Goal: Transaction & Acquisition: Download file/media

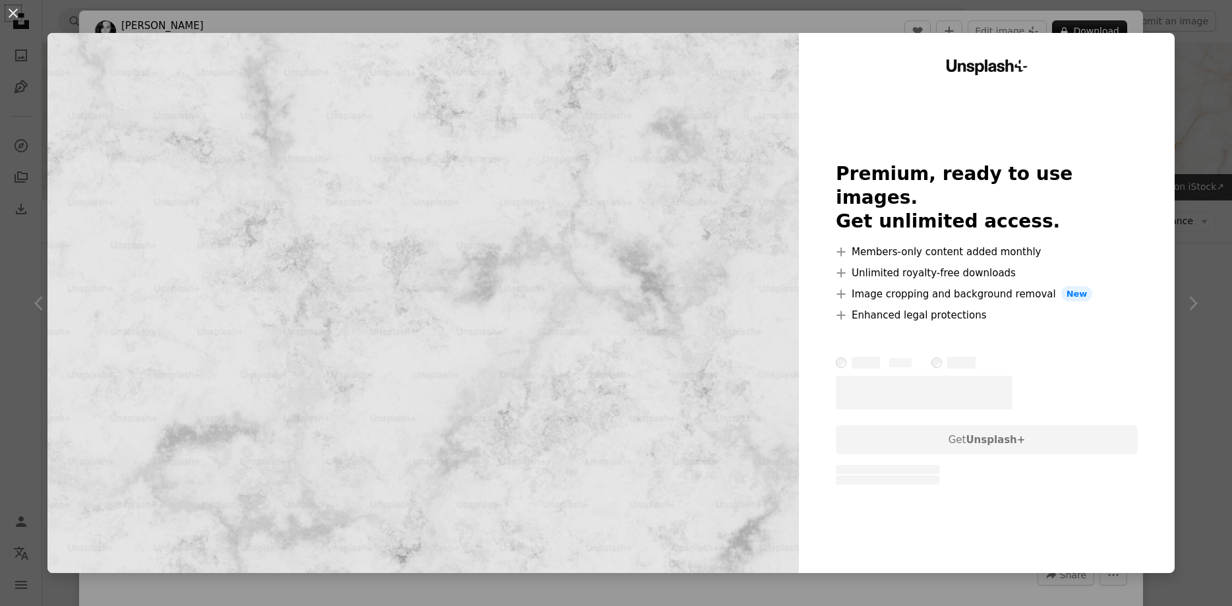
scroll to position [403, 0]
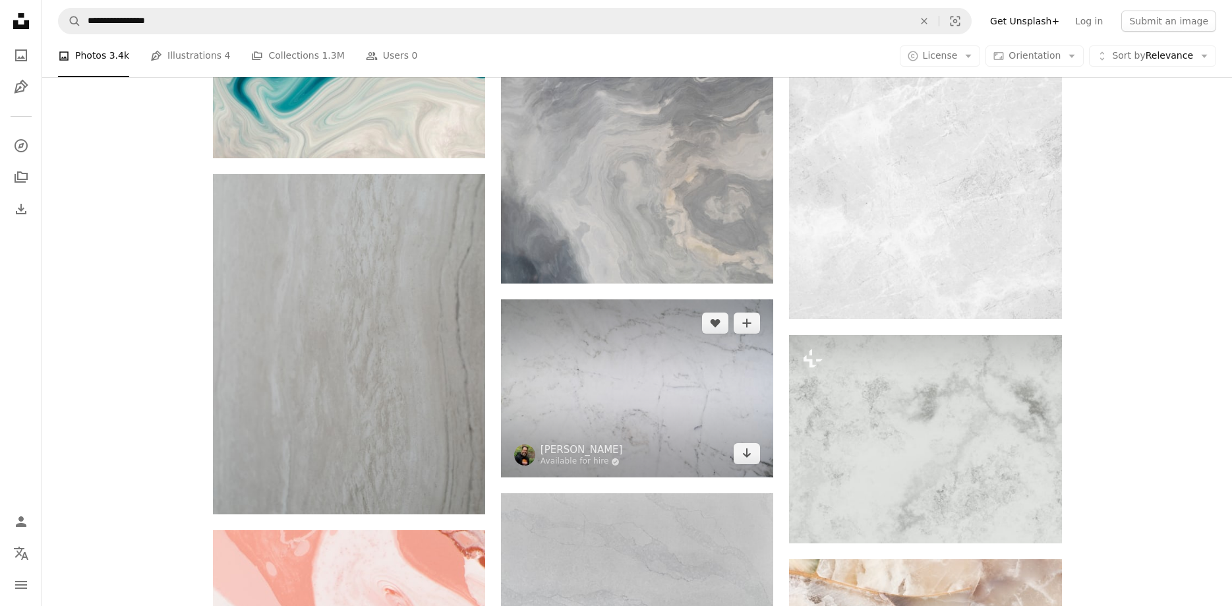
scroll to position [1479, 0]
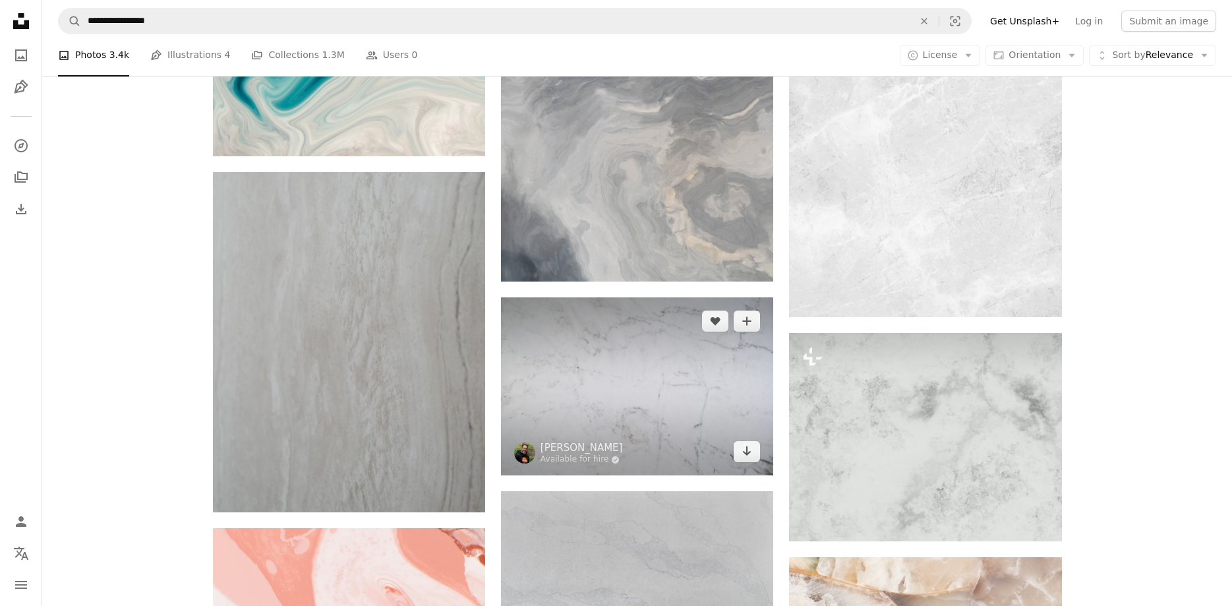
click at [654, 297] on img at bounding box center [637, 386] width 272 height 178
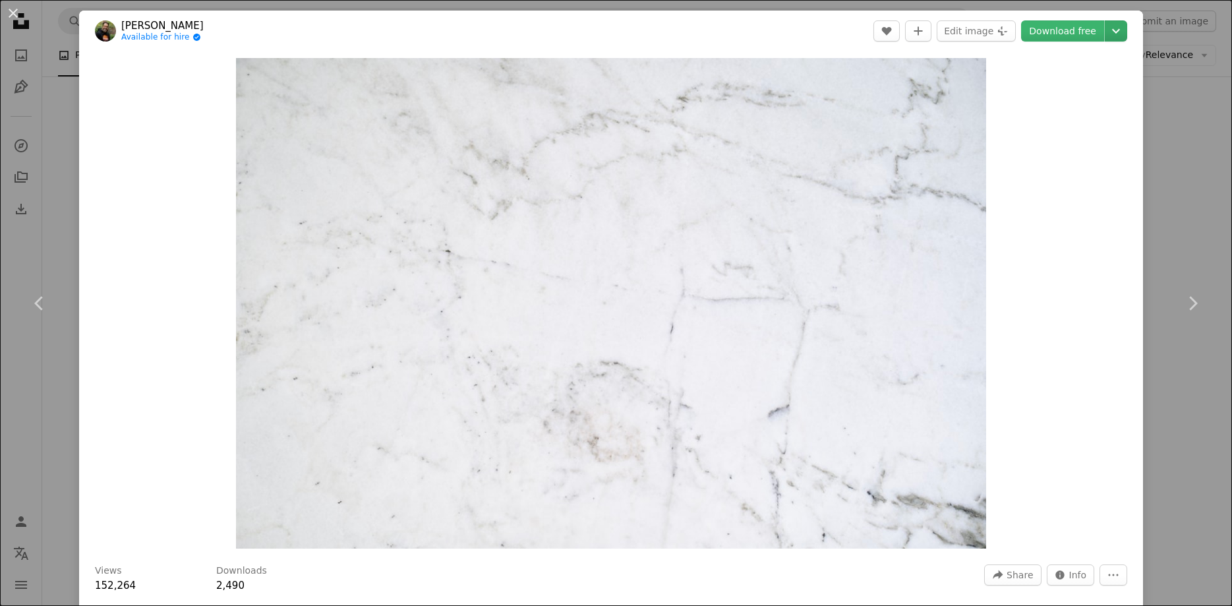
click at [1120, 40] on button "Chevron down" at bounding box center [1115, 30] width 22 height 21
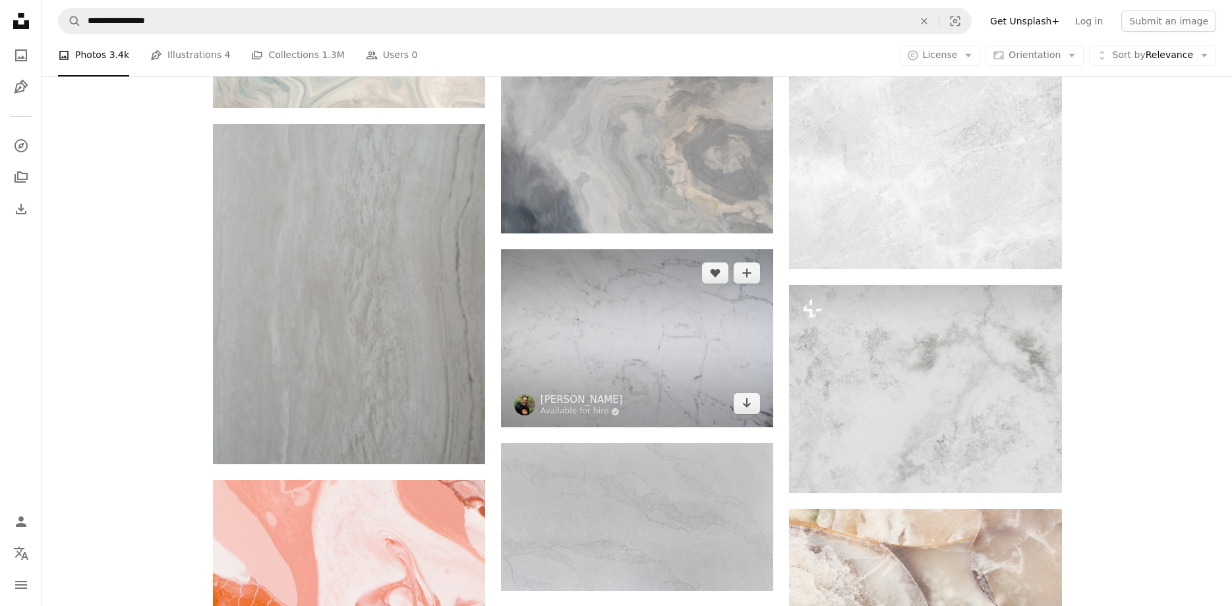
scroll to position [1412, 0]
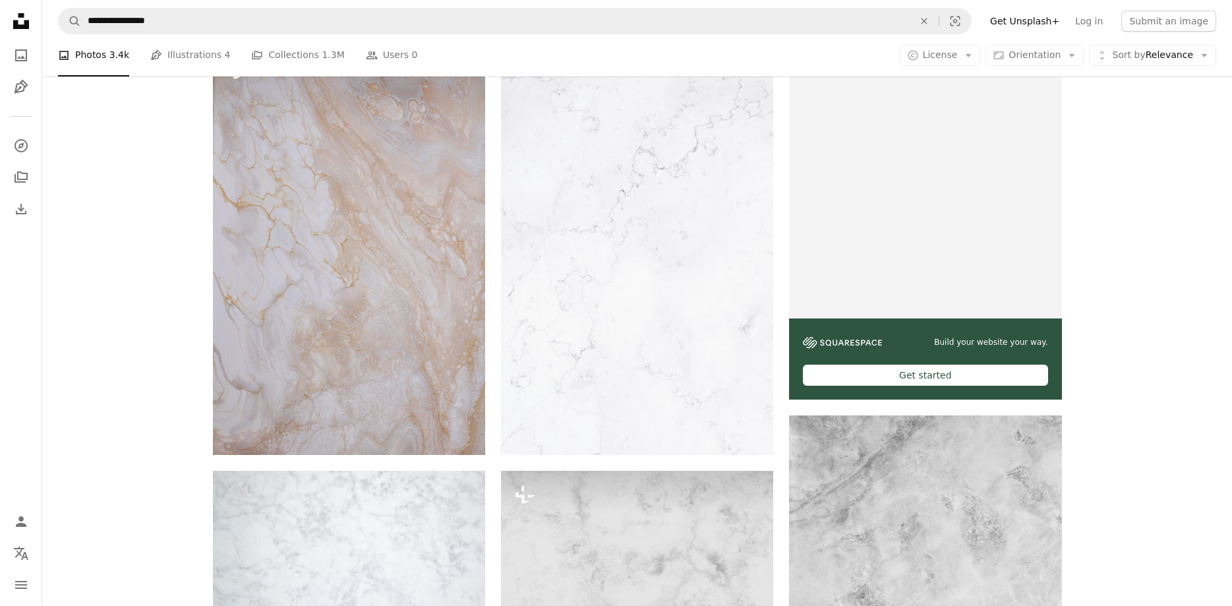
scroll to position [269, 0]
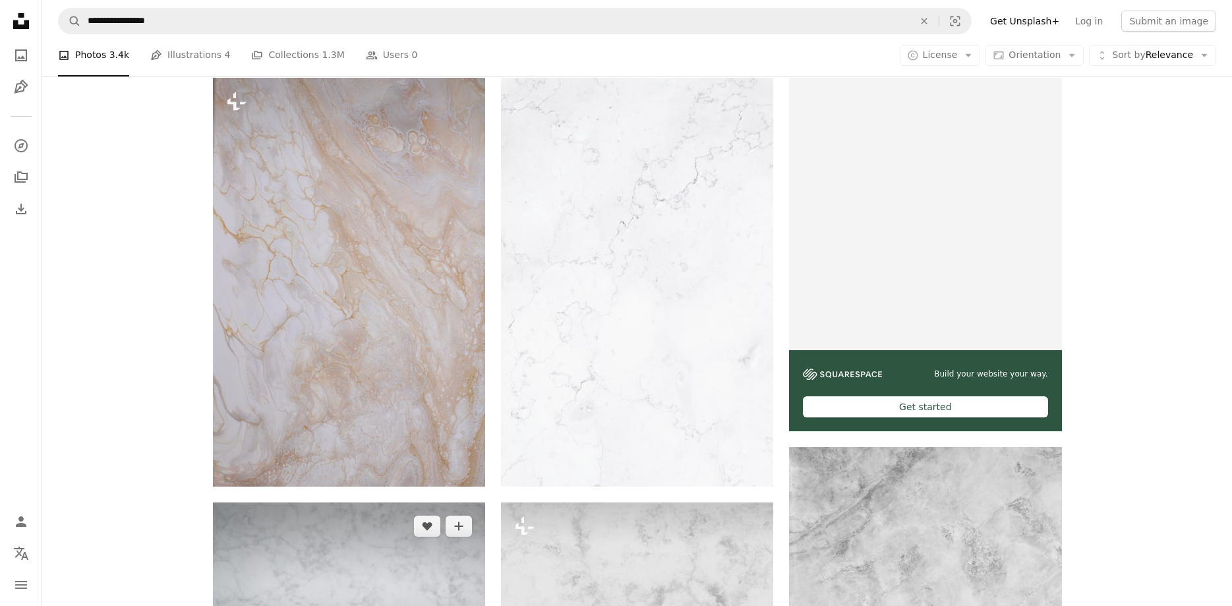
click at [453, 502] on img at bounding box center [349, 592] width 272 height 181
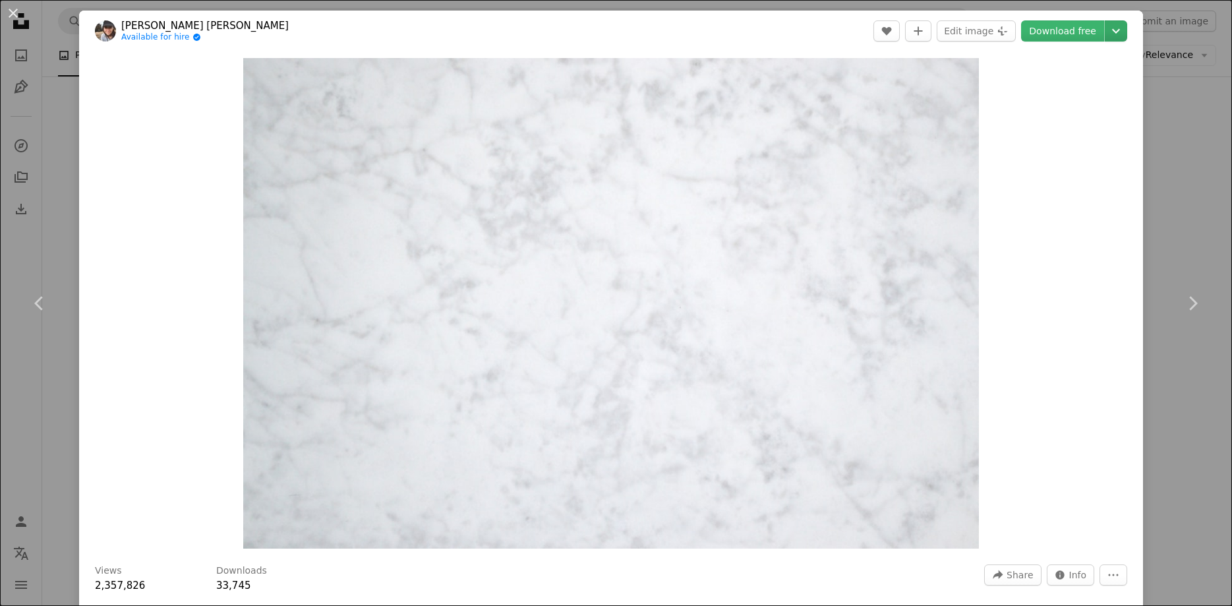
click at [1126, 36] on icon "Chevron down" at bounding box center [1115, 31] width 21 height 16
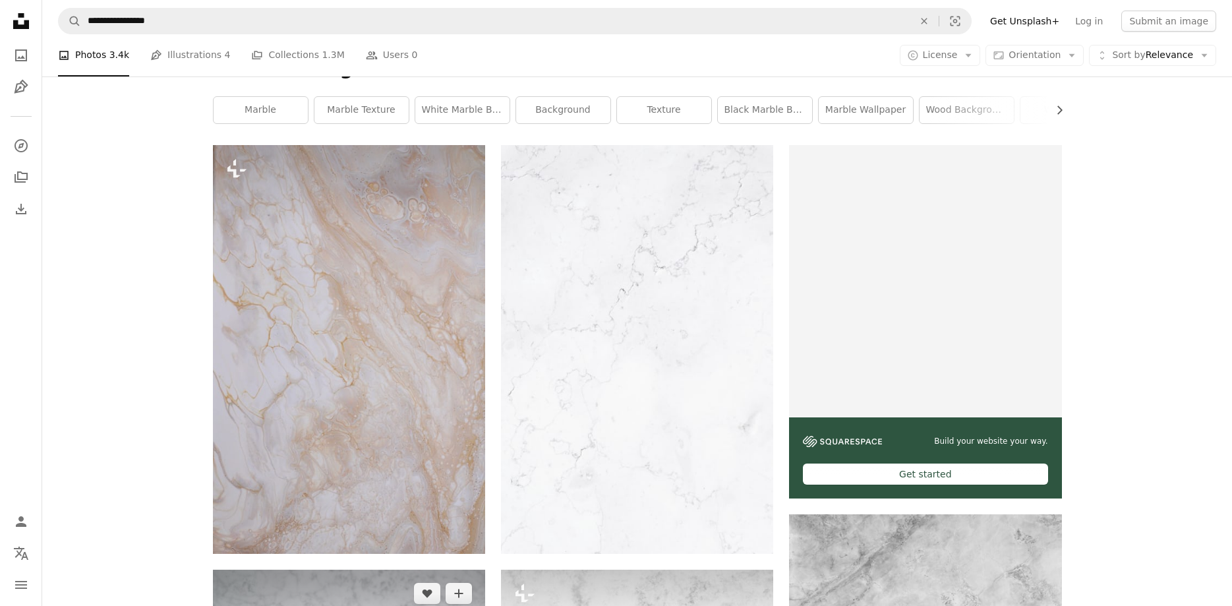
scroll to position [67, 0]
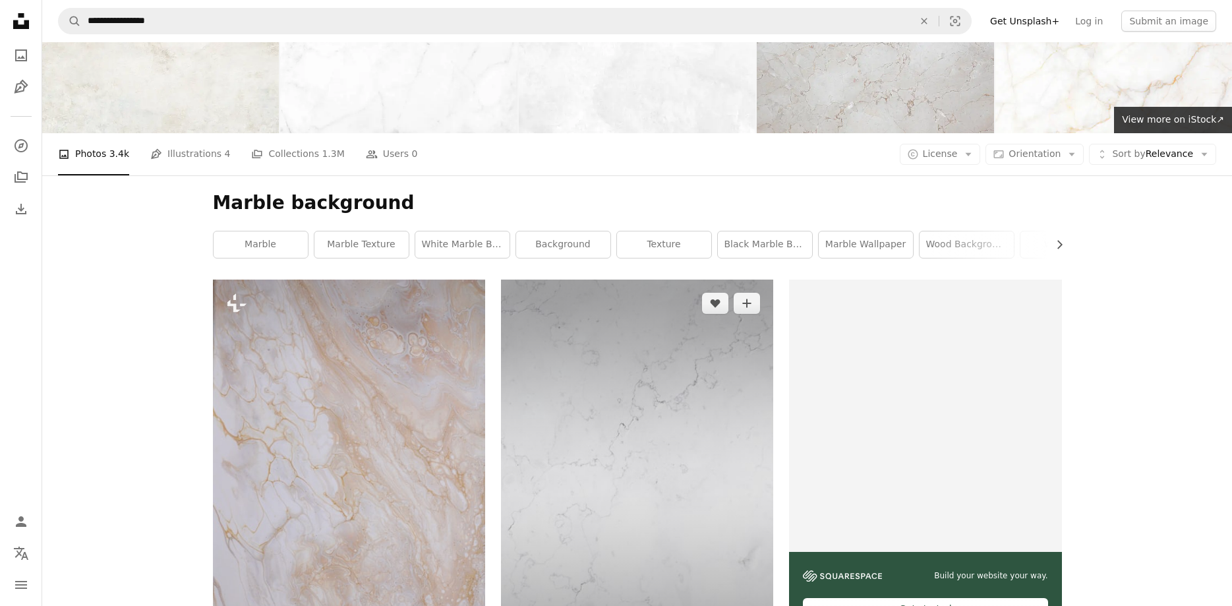
click at [680, 279] on img at bounding box center [637, 483] width 272 height 409
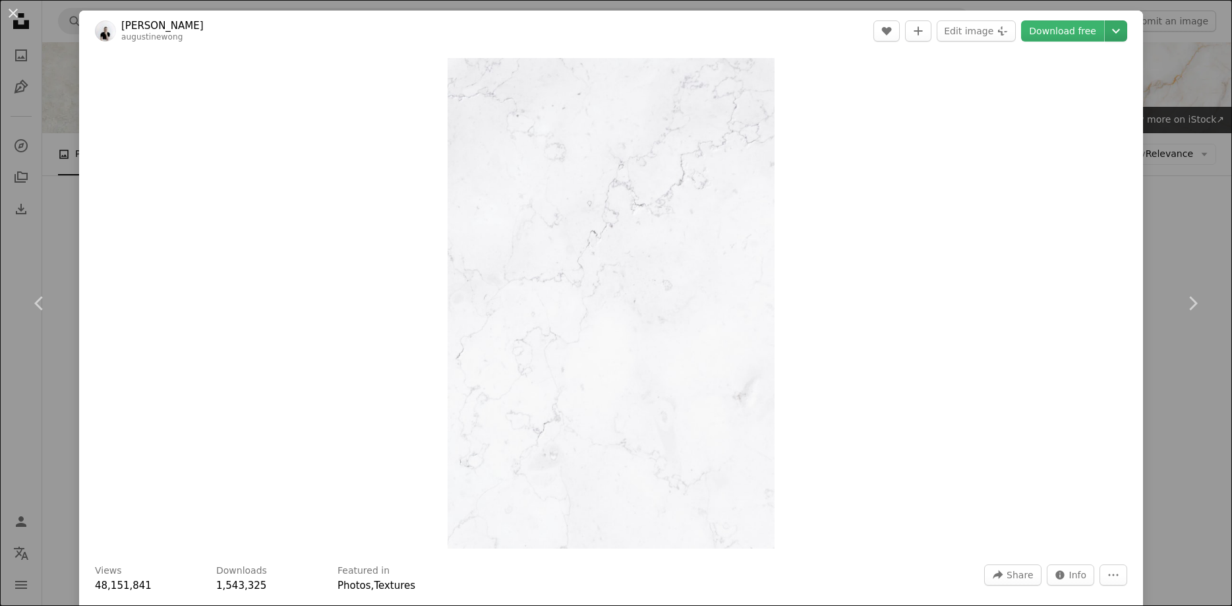
click at [1122, 34] on icon "Chevron down" at bounding box center [1115, 31] width 21 height 16
click at [1182, 146] on dialog "An X shape Chevron left Chevron right [PERSON_NAME] augustinewong A heart A plu…" at bounding box center [616, 303] width 1232 height 606
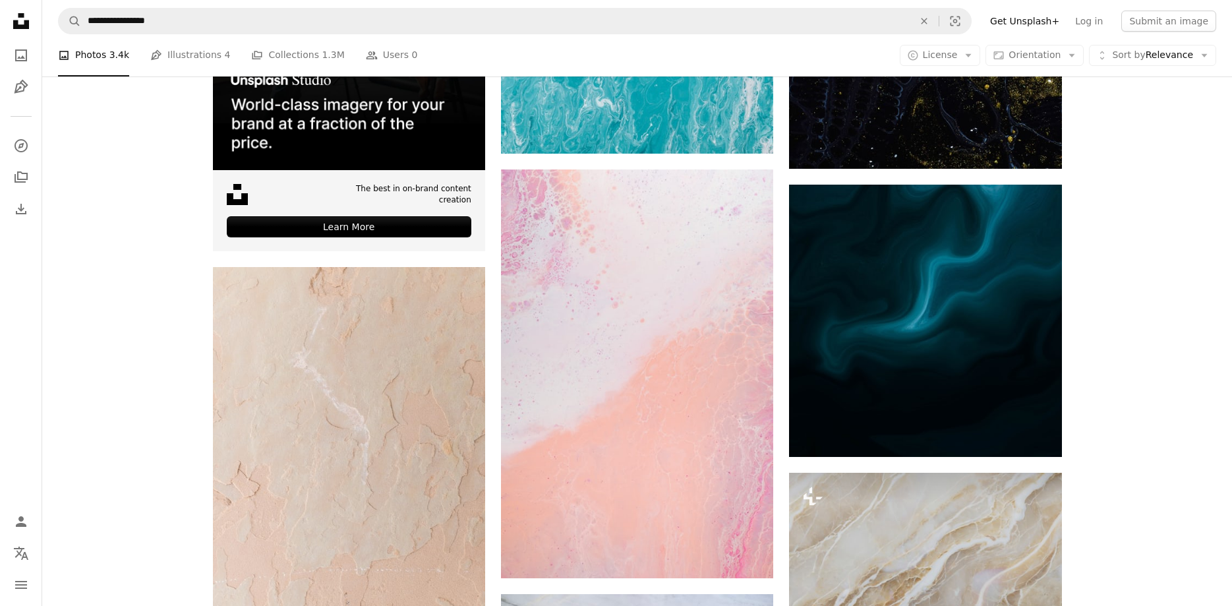
scroll to position [3361, 0]
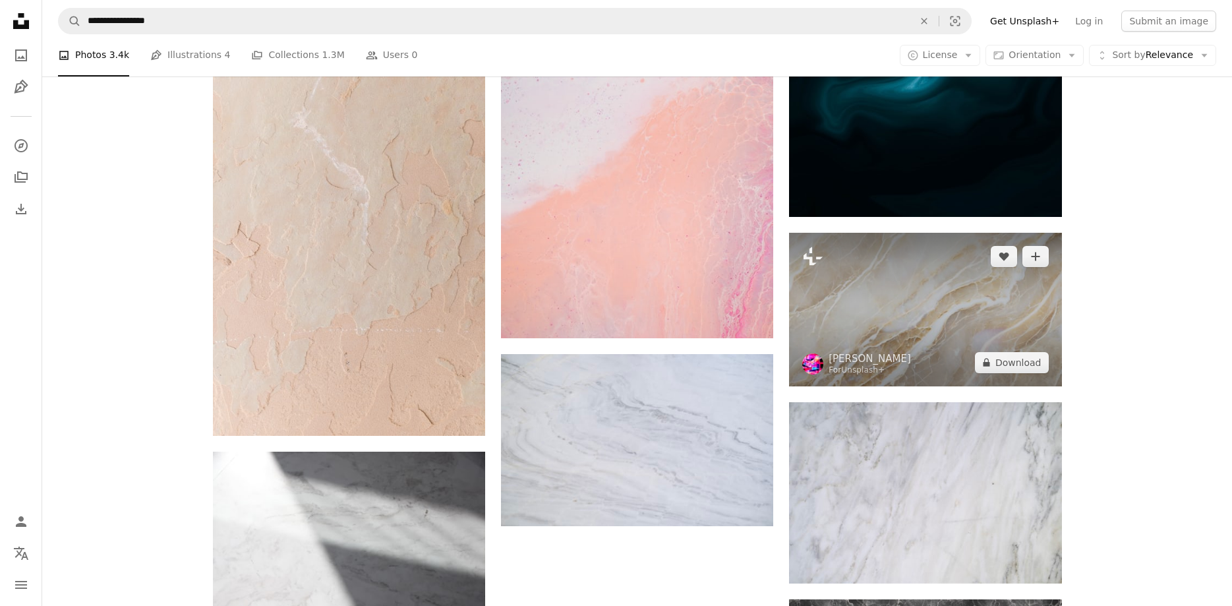
scroll to position [3764, 0]
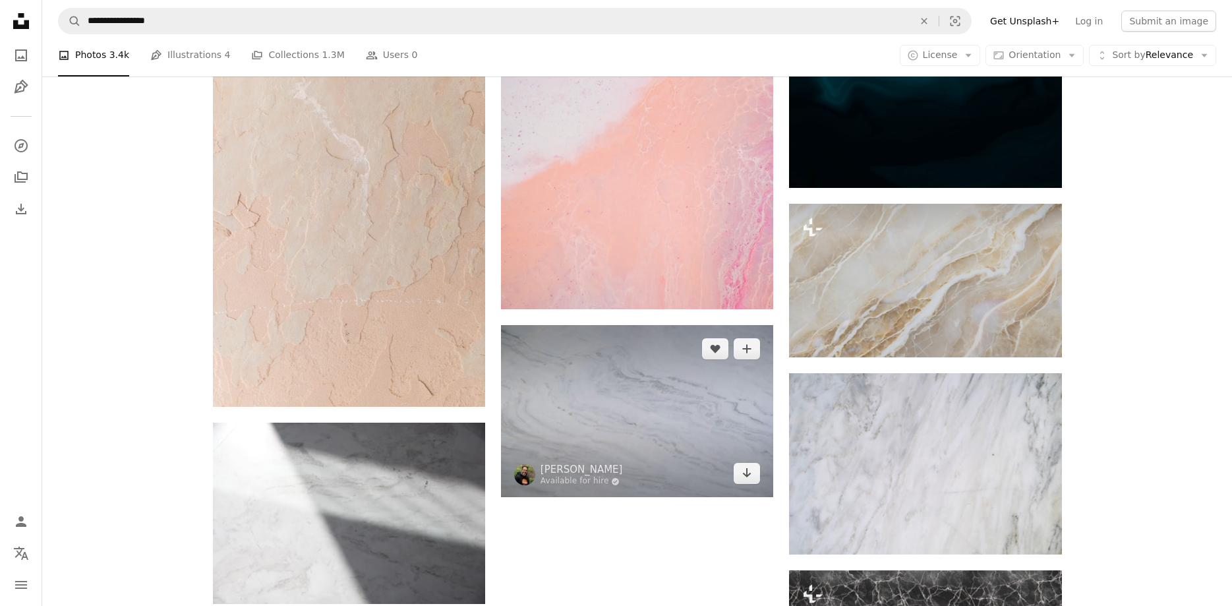
click at [631, 325] on img at bounding box center [637, 411] width 272 height 172
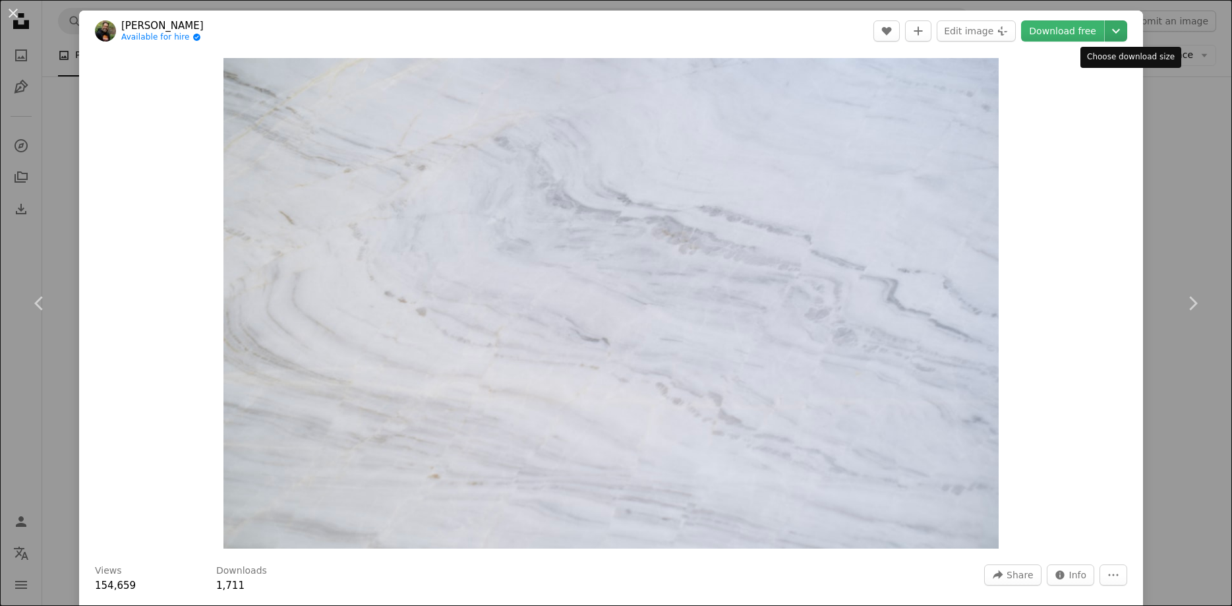
click at [1126, 34] on icon "Chevron down" at bounding box center [1115, 31] width 21 height 16
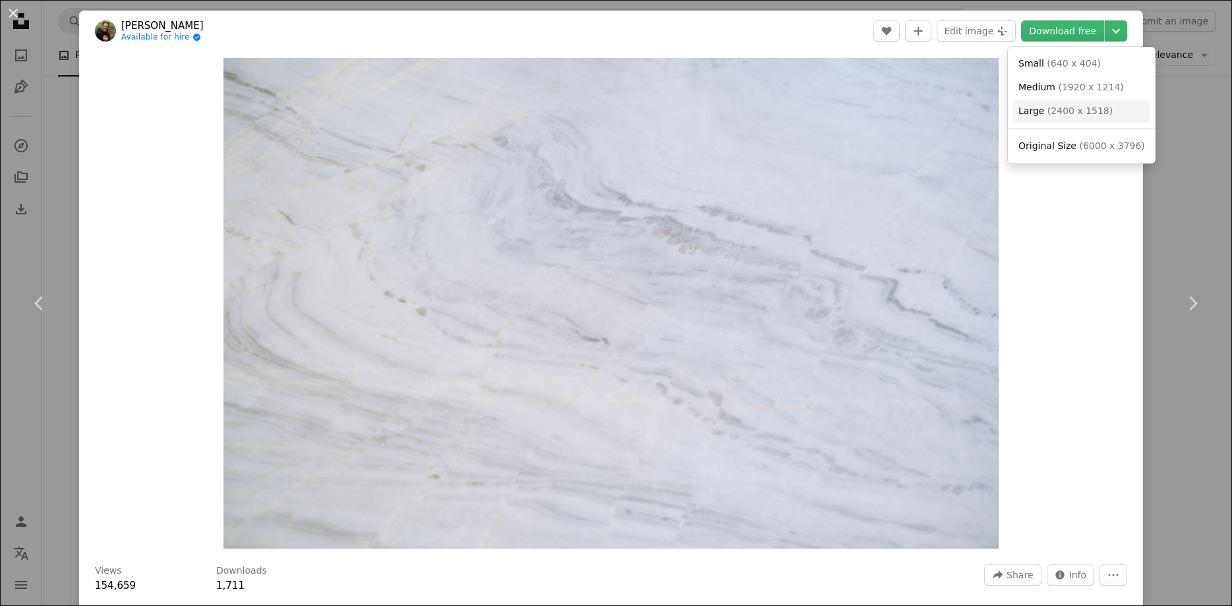
click at [1111, 117] on link "Large ( 2400 x 1518 )" at bounding box center [1081, 112] width 137 height 24
